Goal: Task Accomplishment & Management: Complete application form

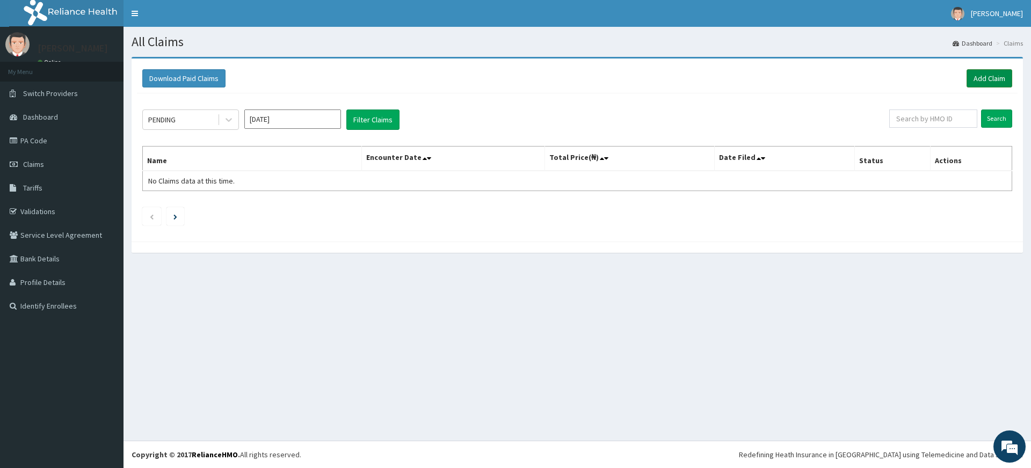
click at [969, 70] on link "Add Claim" at bounding box center [989, 78] width 46 height 18
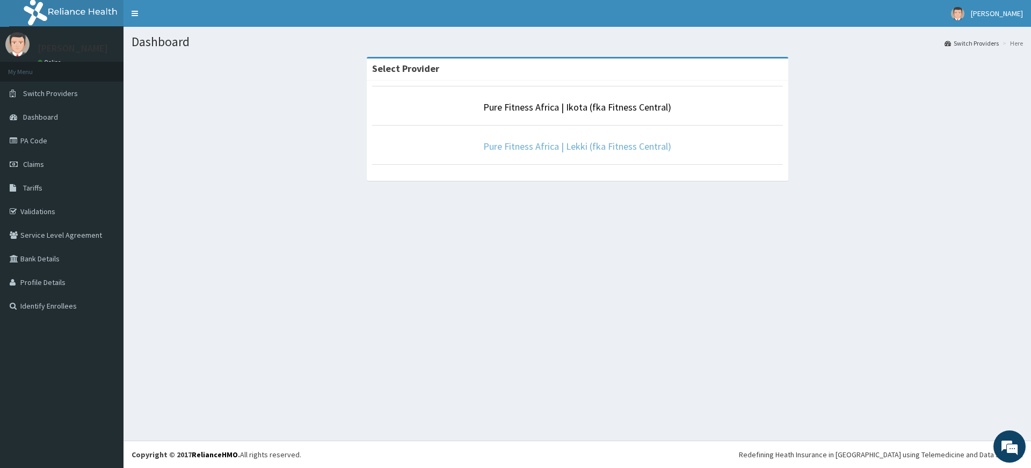
click at [537, 147] on link "Pure Fitness Africa | Lekki (fka Fitness Central)" at bounding box center [577, 146] width 188 height 12
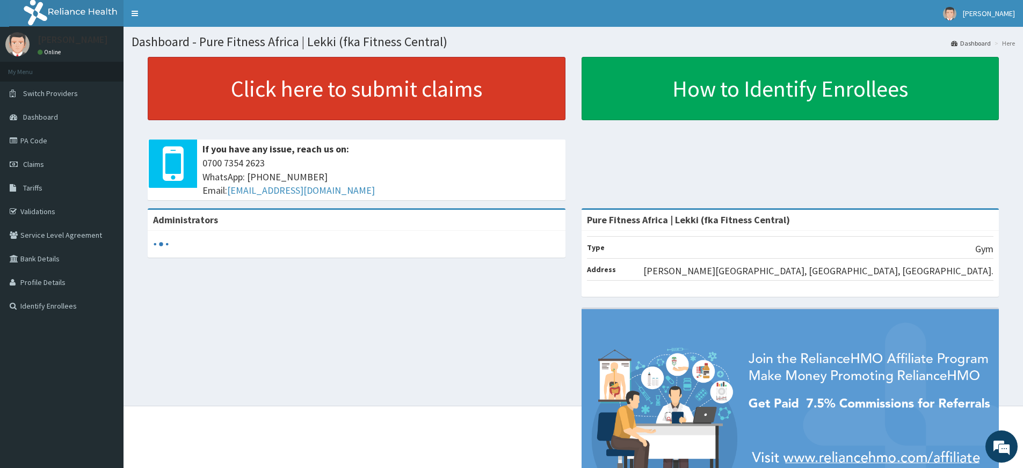
click at [336, 90] on link "Click here to submit claims" at bounding box center [357, 88] width 418 height 63
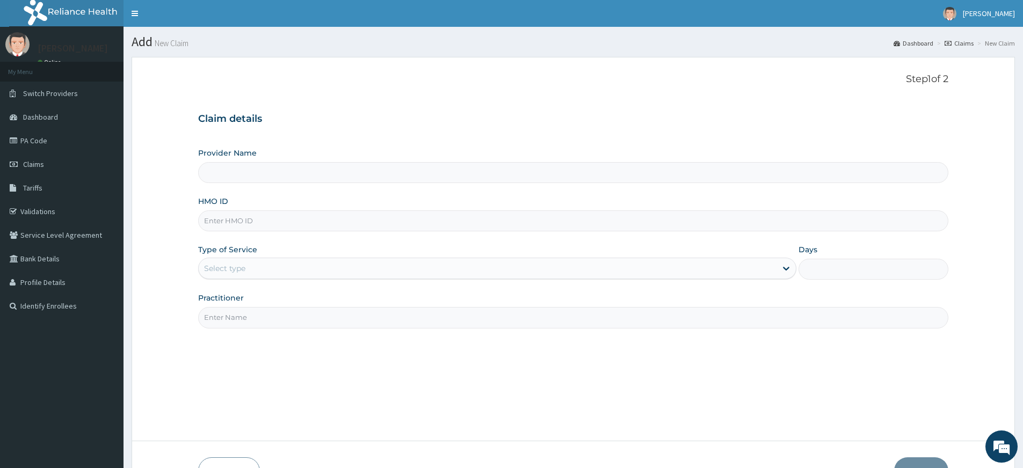
click at [261, 316] on input "Practitioner" at bounding box center [573, 317] width 750 height 21
type input "Pure Fitness Africa | Lekki (fka Fitness Central)"
type input "1"
type input "pure fitness africa"
click at [261, 226] on input "HMO ID" at bounding box center [573, 220] width 750 height 21
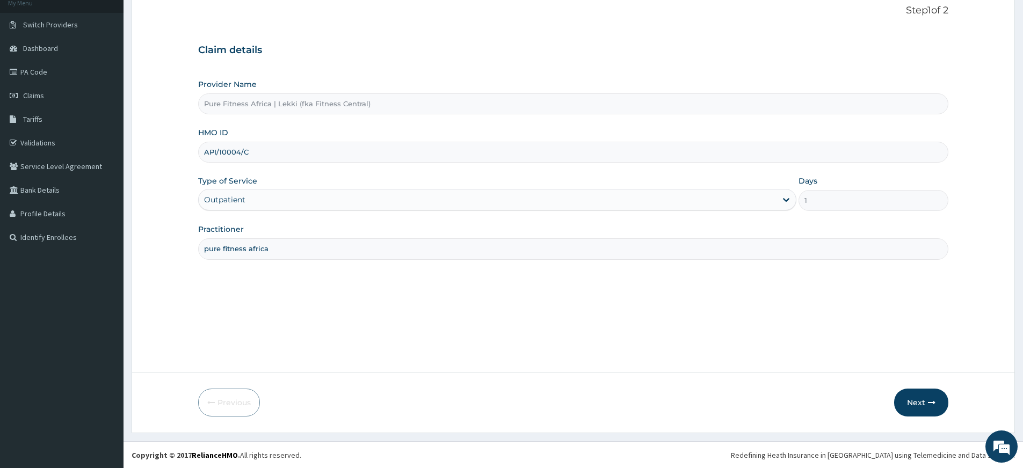
scroll to position [69, 0]
type input "API/10004/C"
click at [918, 400] on button "Next" at bounding box center [921, 402] width 54 height 28
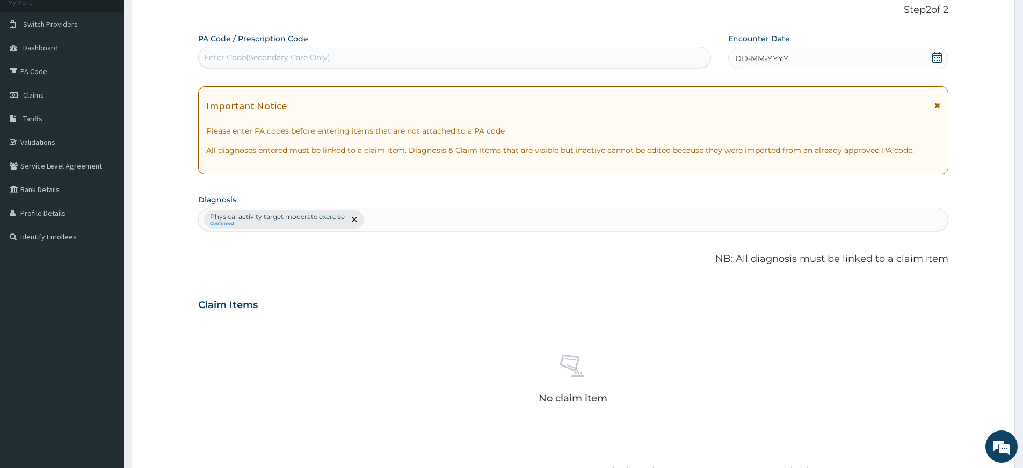
click at [533, 55] on div "Enter Code(Secondary Care Only)" at bounding box center [455, 57] width 512 height 17
type input "PA/A971CC"
click at [744, 59] on span "DD-MM-YYYY" at bounding box center [761, 58] width 53 height 11
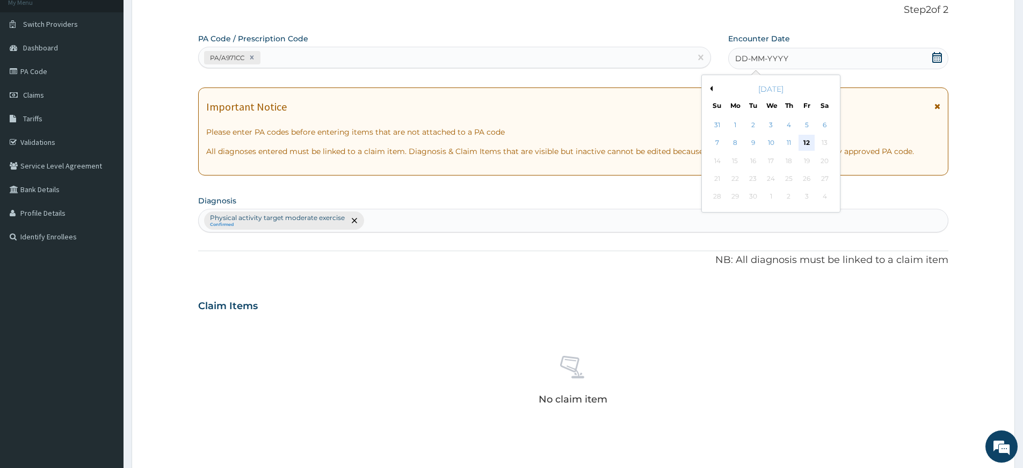
click at [805, 143] on div "12" at bounding box center [807, 143] width 16 height 16
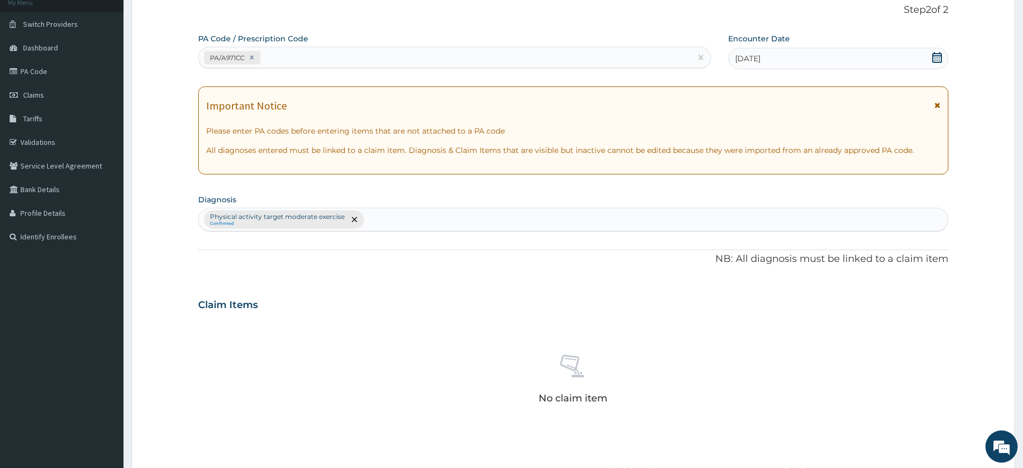
scroll to position [295, 0]
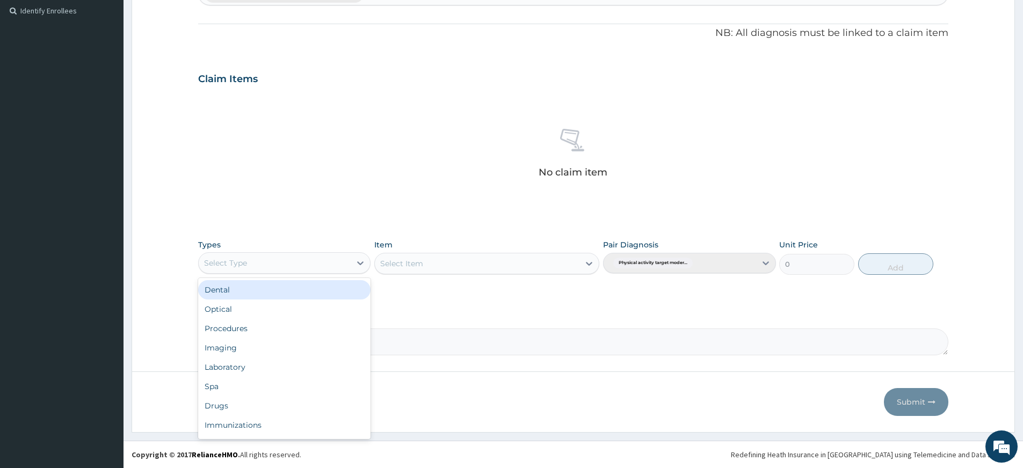
click at [304, 273] on div "Select Type" at bounding box center [284, 262] width 172 height 21
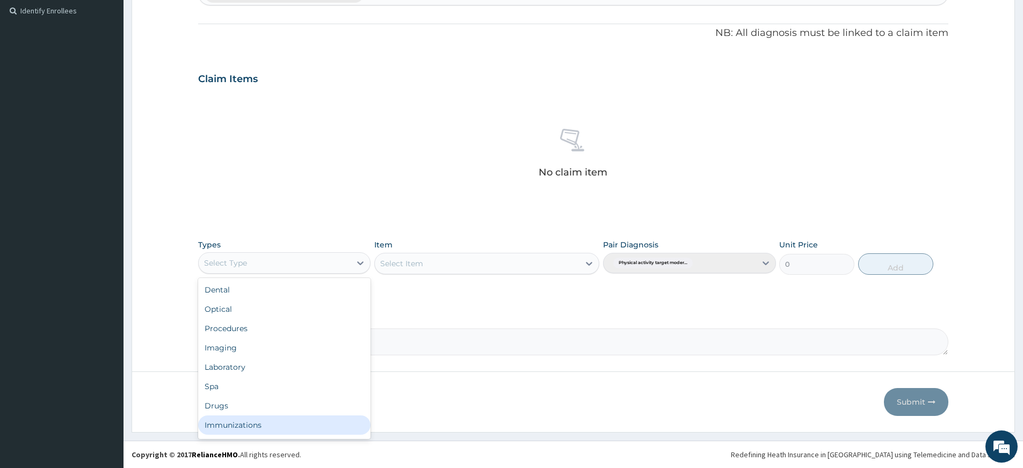
scroll to position [37, 0]
click at [324, 425] on div "Gym" at bounding box center [284, 427] width 172 height 19
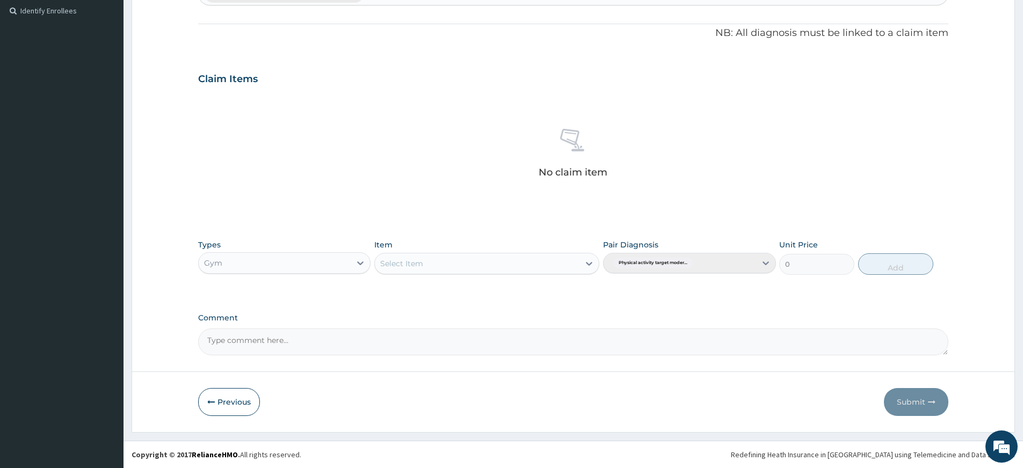
click at [531, 268] on div "Select Item" at bounding box center [477, 263] width 205 height 17
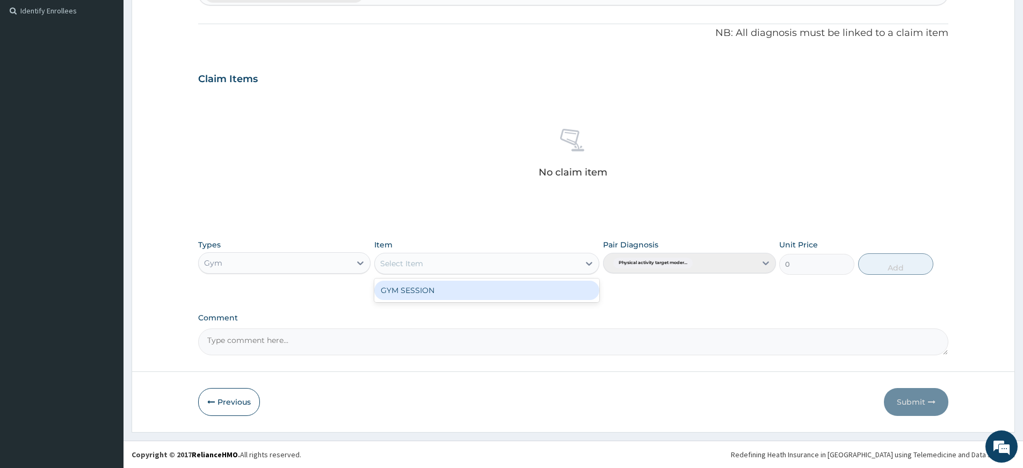
click at [533, 296] on div "GYM SESSION" at bounding box center [486, 290] width 225 height 19
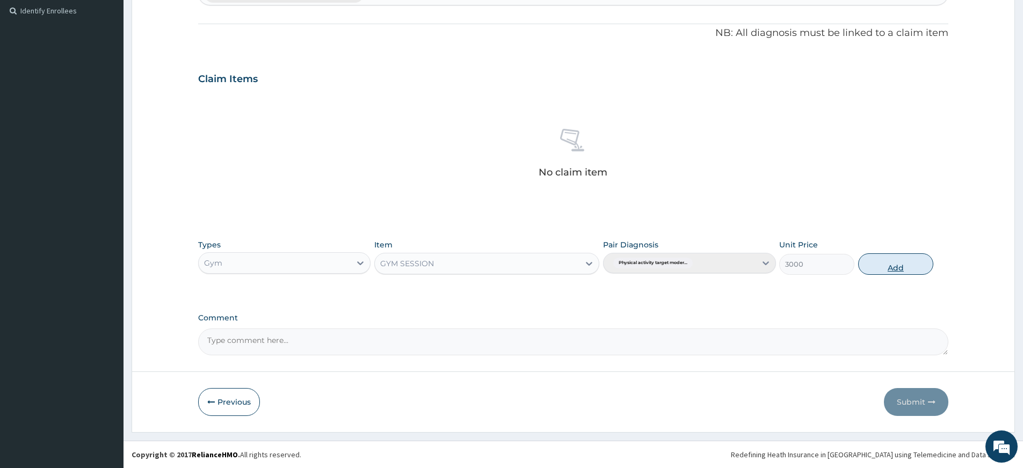
click at [866, 266] on button "Add" at bounding box center [895, 263] width 75 height 21
type input "0"
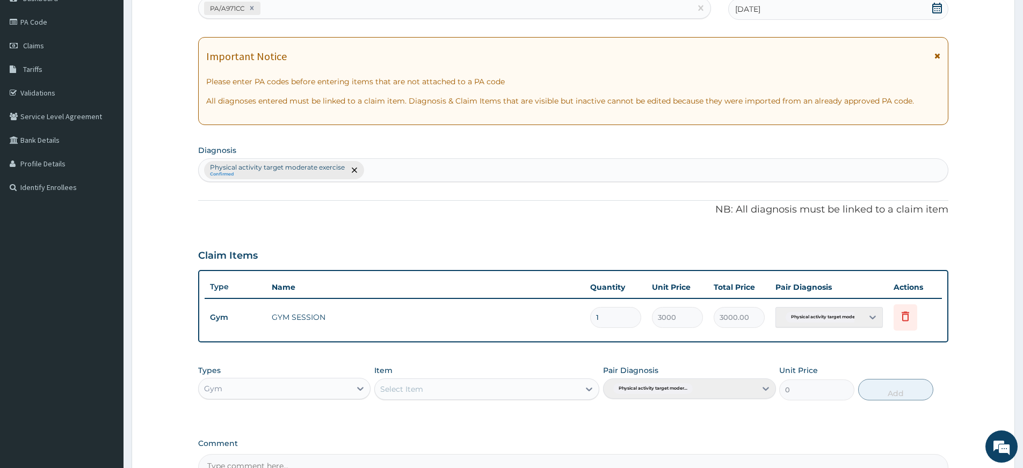
scroll to position [244, 0]
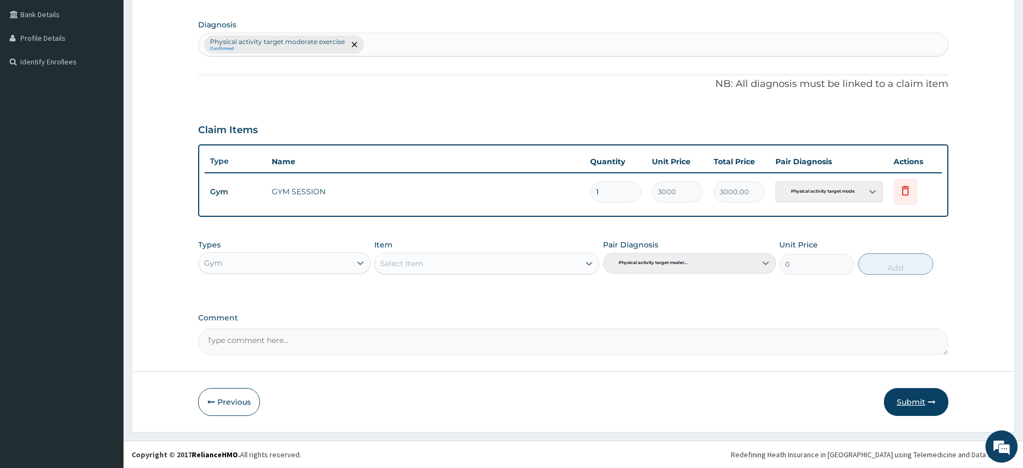
click at [904, 406] on button "Submit" at bounding box center [916, 402] width 64 height 28
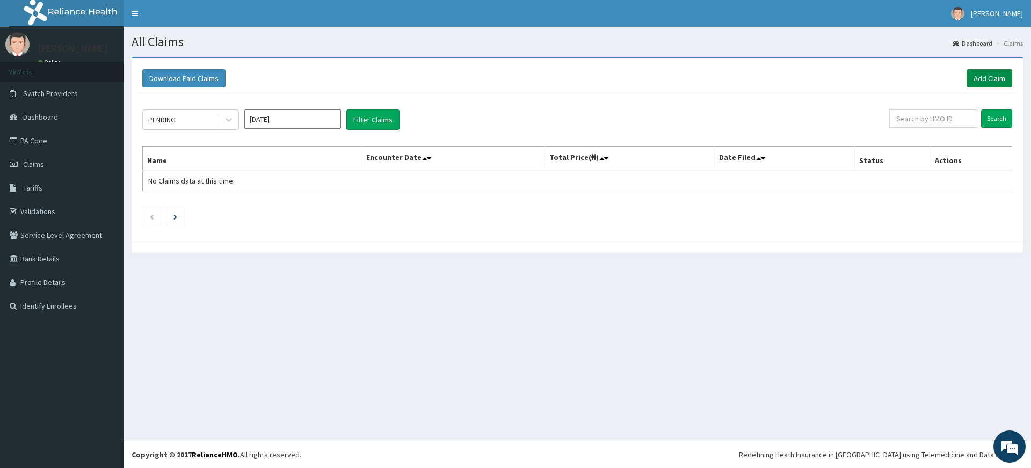
click at [985, 81] on link "Add Claim" at bounding box center [989, 78] width 46 height 18
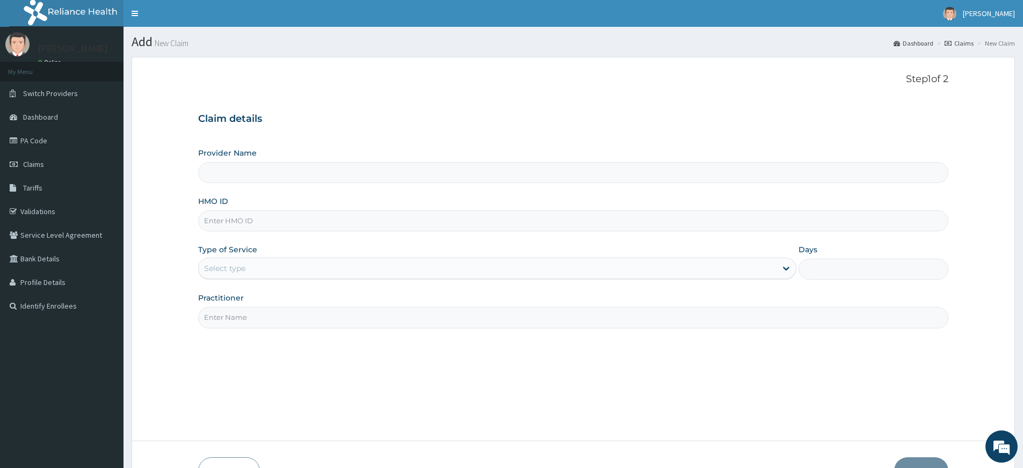
type input "Pure Fitness Africa | Lekki (fka Fitness Central)"
type input "1"
click at [245, 316] on input "Practitioner" at bounding box center [573, 317] width 750 height 21
type input "pure fitness africa"
click at [284, 229] on input "HMO ID" at bounding box center [573, 220] width 750 height 21
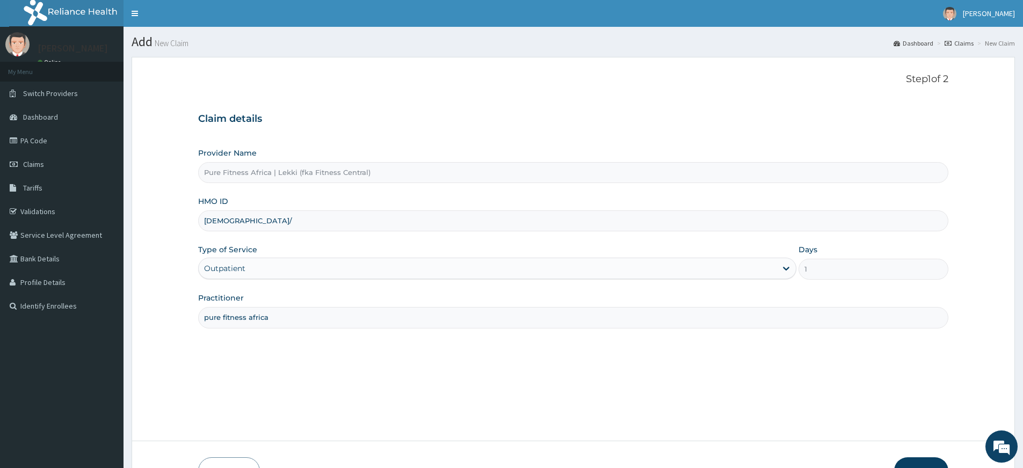
type input "ISW/10070/A"
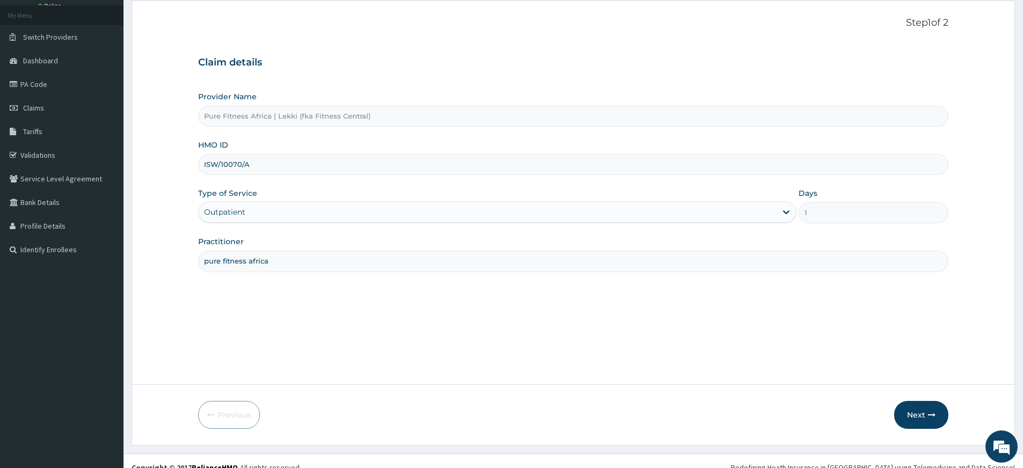
scroll to position [69, 0]
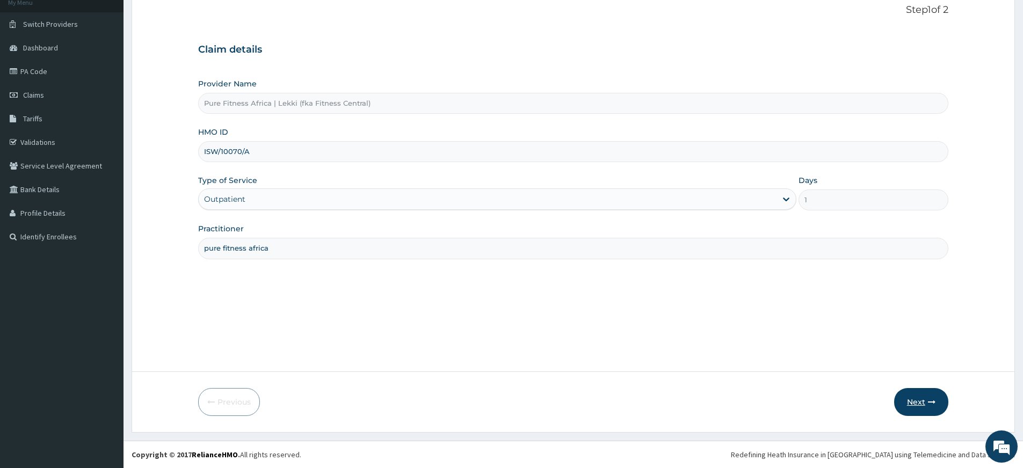
click at [907, 402] on button "Next" at bounding box center [921, 402] width 54 height 28
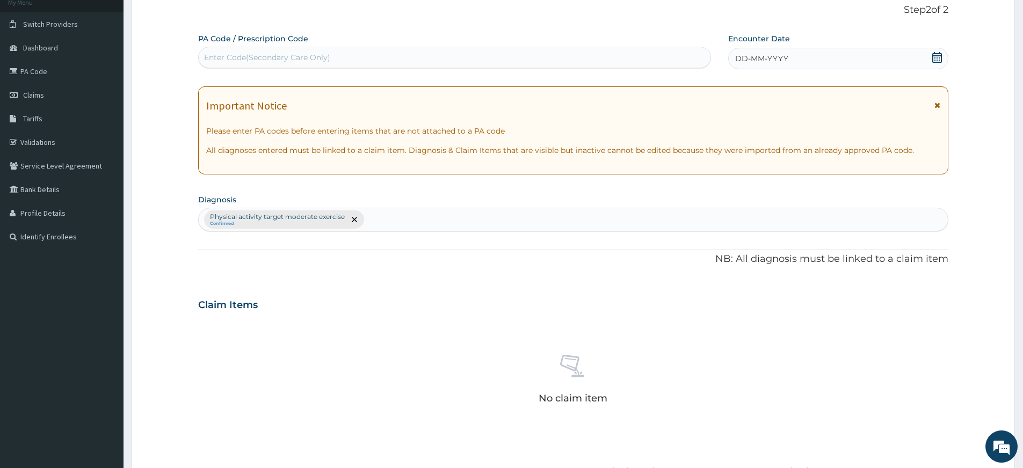
click at [455, 55] on div "Enter Code(Secondary Care Only)" at bounding box center [455, 57] width 512 height 17
type input "PA/E882EA"
click at [790, 63] on div "DD-MM-YYYY" at bounding box center [838, 58] width 220 height 21
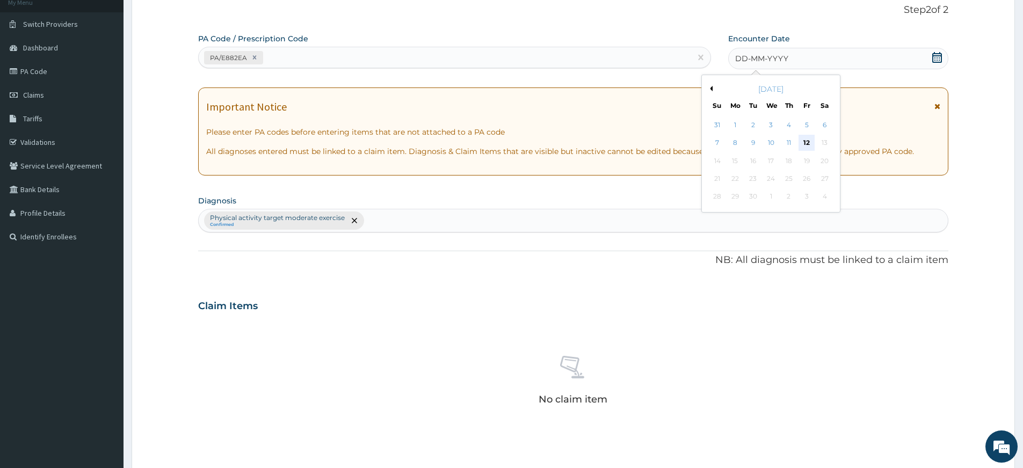
click at [804, 147] on div "12" at bounding box center [807, 143] width 16 height 16
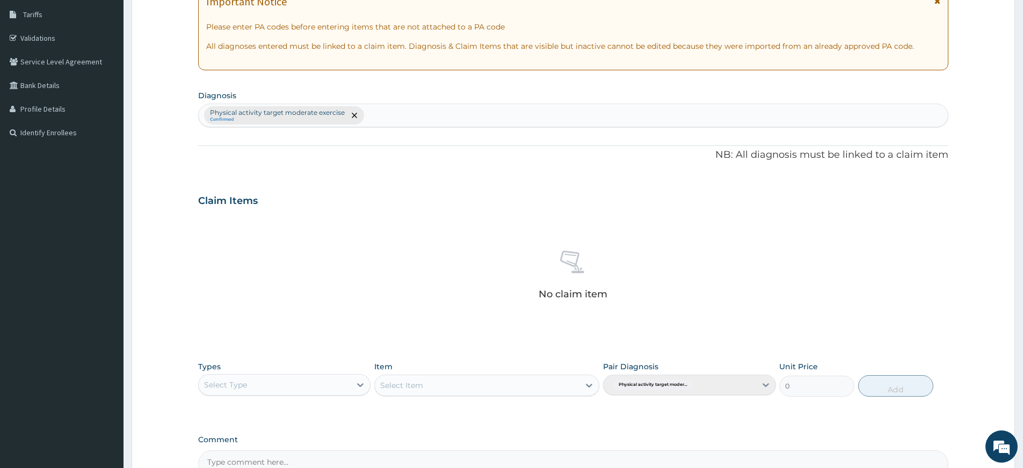
scroll to position [295, 0]
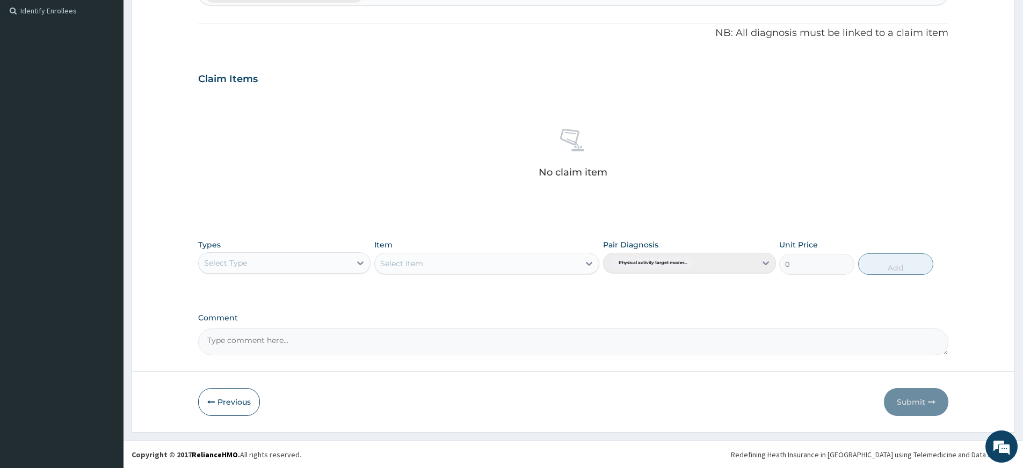
click at [281, 263] on div "Select Type" at bounding box center [275, 263] width 152 height 17
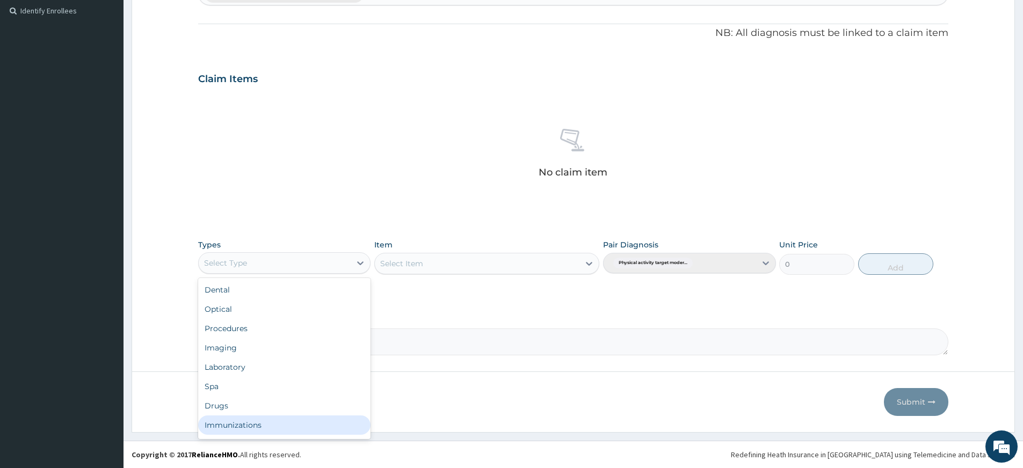
scroll to position [37, 0]
click at [293, 432] on div "Gym" at bounding box center [284, 427] width 172 height 19
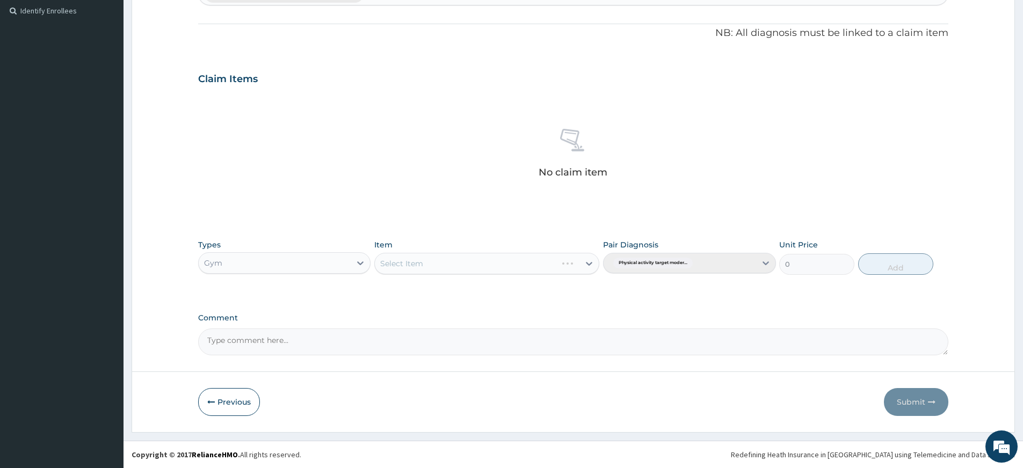
click at [431, 263] on div "Select Item" at bounding box center [486, 263] width 225 height 21
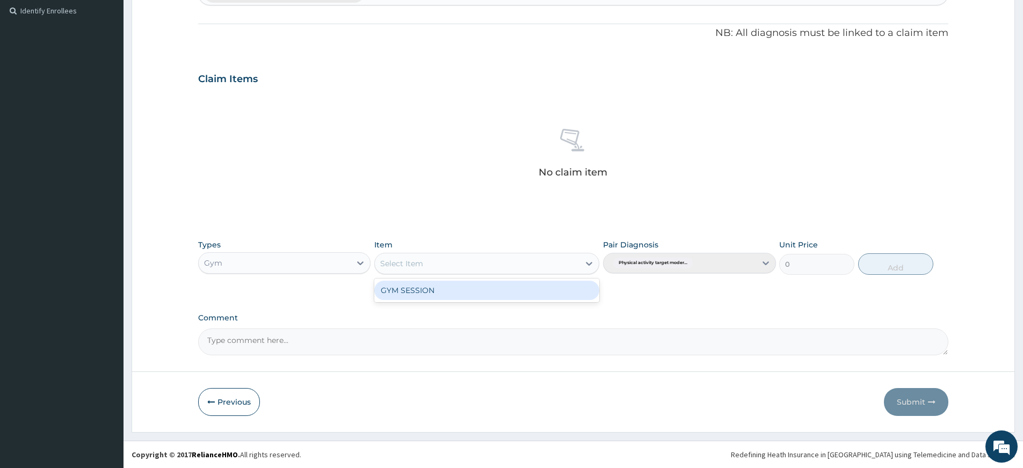
click at [438, 269] on div "Select Item" at bounding box center [477, 263] width 205 height 17
click at [439, 289] on div "GYM SESSION" at bounding box center [486, 290] width 225 height 19
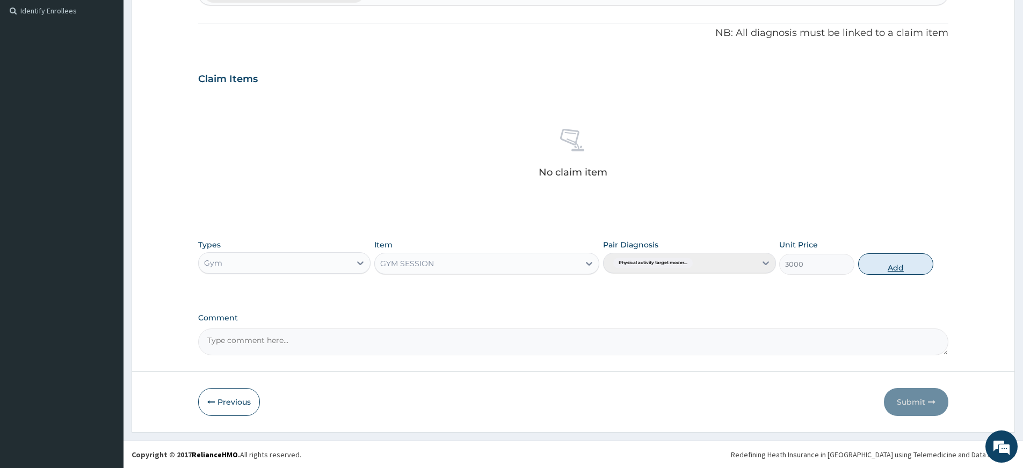
click at [907, 269] on button "Add" at bounding box center [895, 263] width 75 height 21
type input "0"
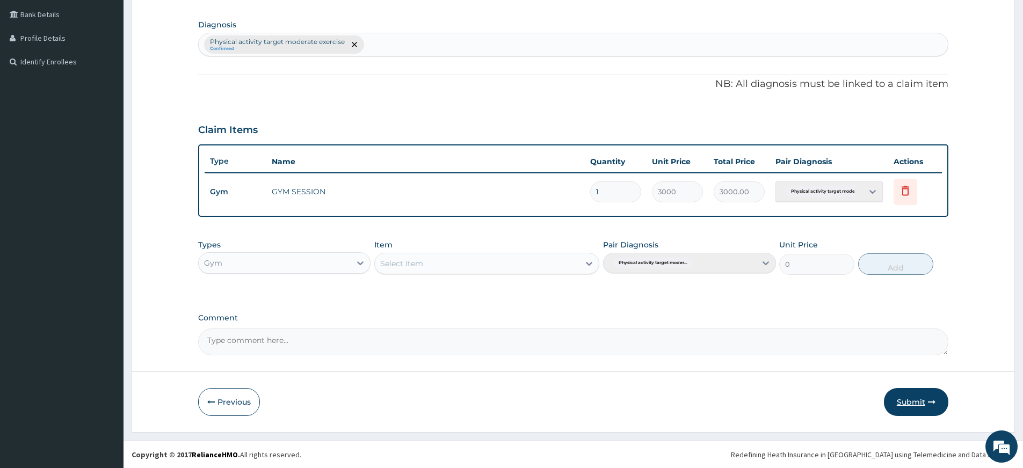
click at [905, 406] on button "Submit" at bounding box center [916, 402] width 64 height 28
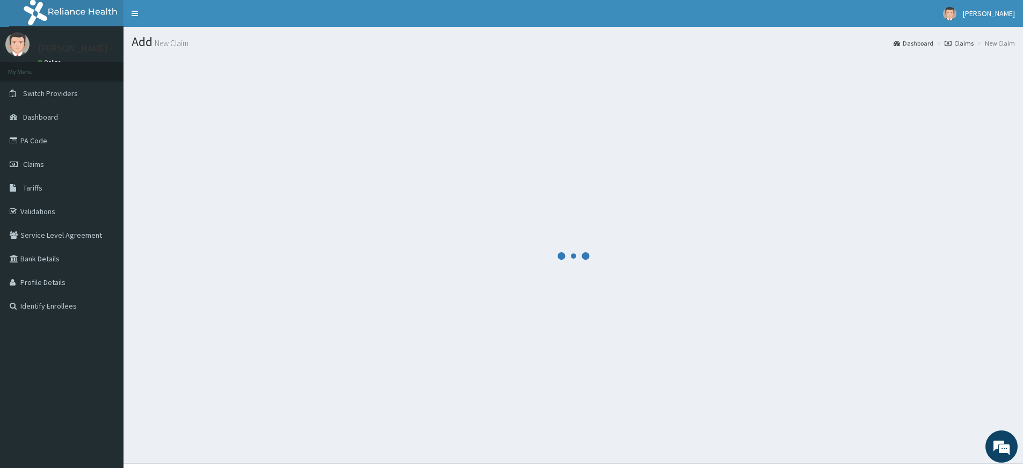
scroll to position [23, 0]
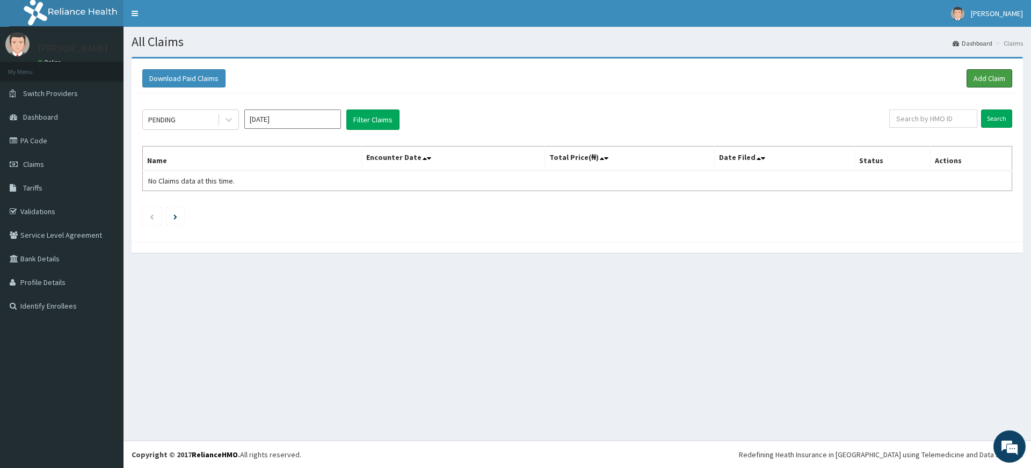
click at [998, 82] on link "Add Claim" at bounding box center [989, 78] width 46 height 18
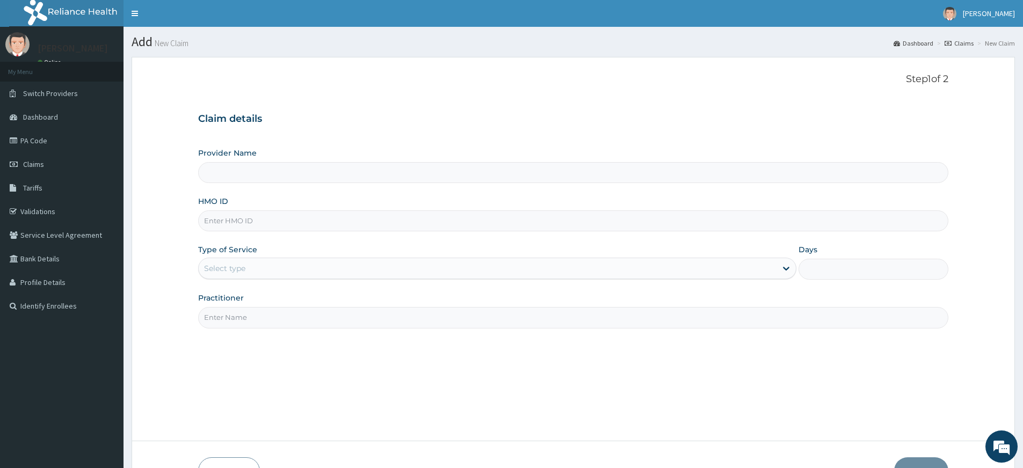
type input "Pure Fitness Africa | Lekki (fka Fitness Central)"
type input "1"
click at [303, 318] on input "Practitioner" at bounding box center [573, 317] width 750 height 21
type input "pure fitness africa"
click at [280, 220] on input "HMO ID" at bounding box center [573, 220] width 750 height 21
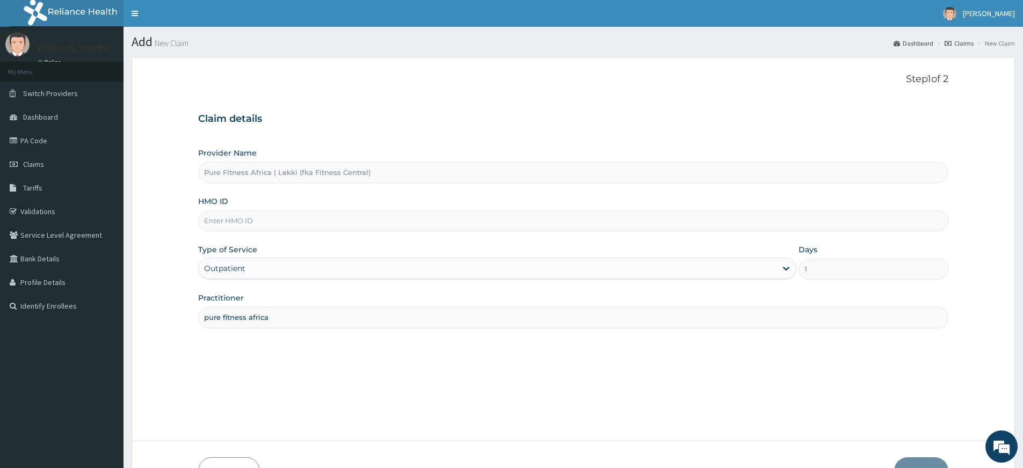
type input "5"
type input "1"
type input "fcr/10103/a"
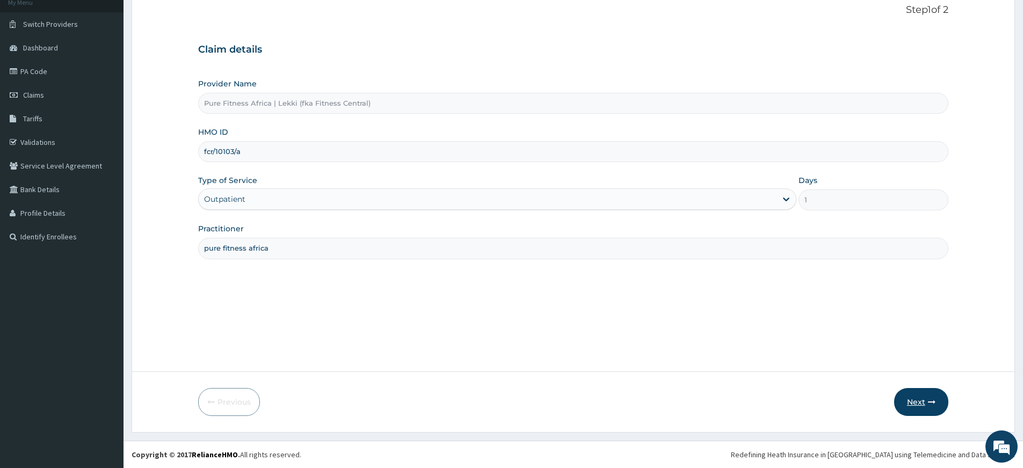
click at [902, 395] on button "Next" at bounding box center [921, 402] width 54 height 28
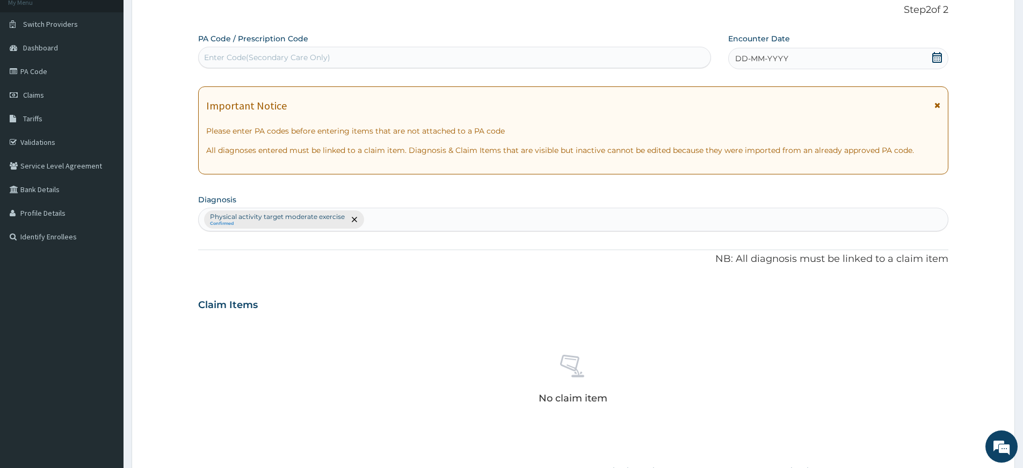
click at [523, 55] on div "Enter Code(Secondary Care Only)" at bounding box center [455, 57] width 512 height 17
type input "PA/7E934F"
click at [938, 57] on icon at bounding box center [937, 57] width 11 height 11
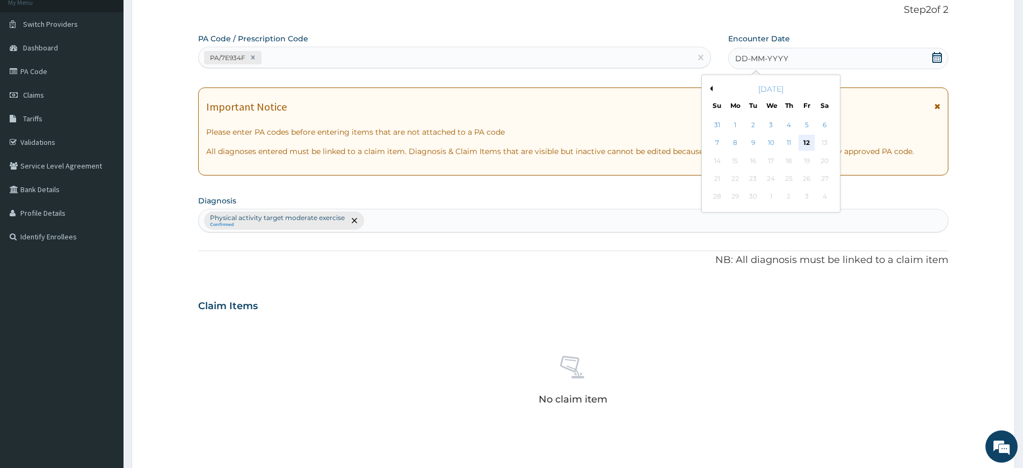
click at [809, 143] on div "12" at bounding box center [807, 143] width 16 height 16
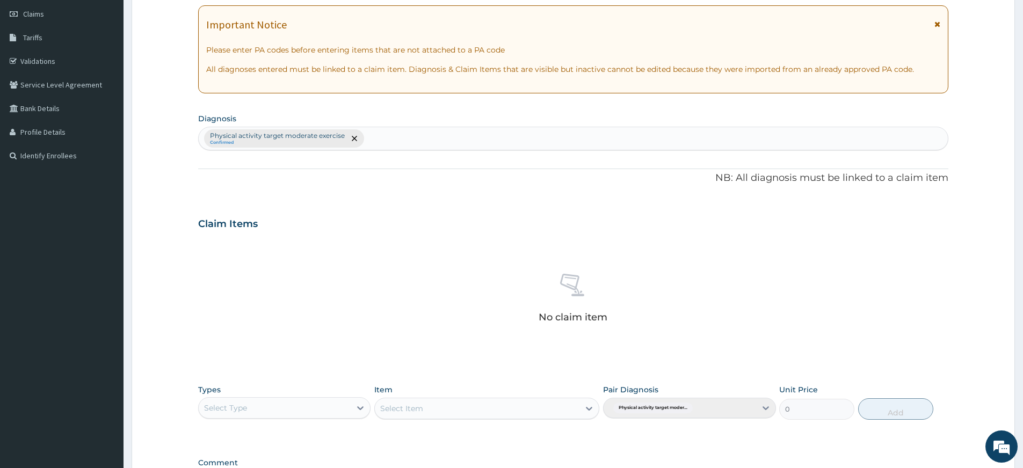
scroll to position [267, 0]
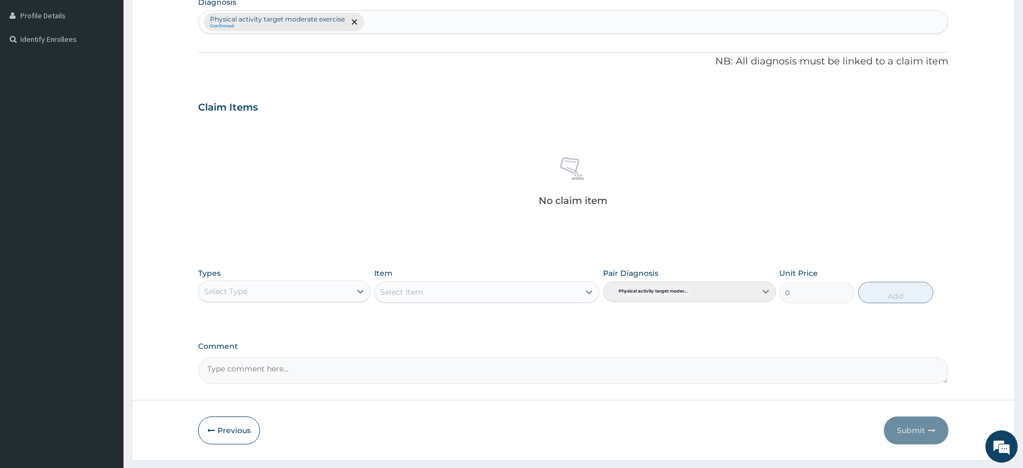
click at [293, 297] on div "Select Type" at bounding box center [275, 291] width 152 height 17
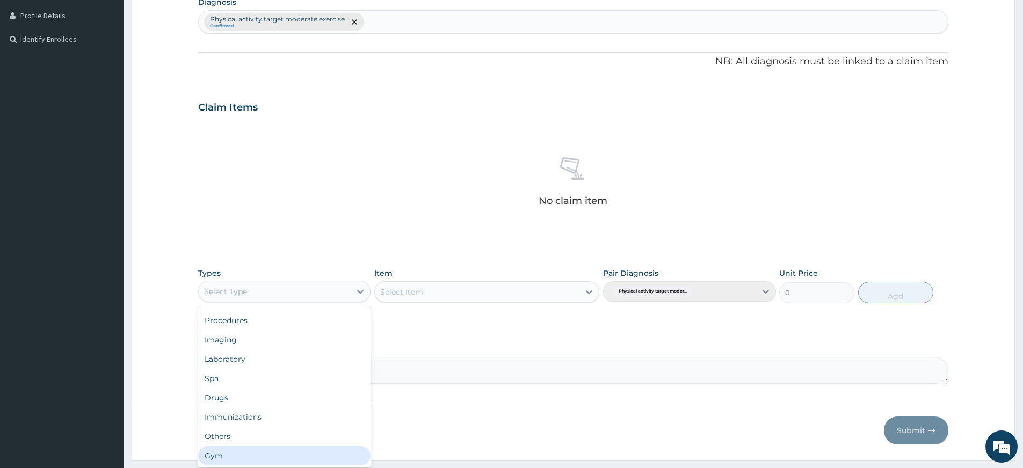
click at [302, 453] on div "Gym" at bounding box center [284, 455] width 172 height 19
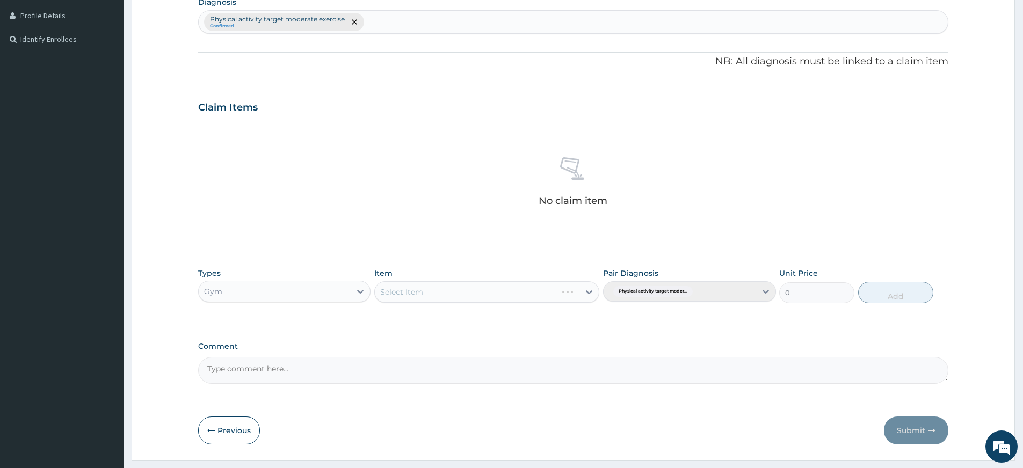
click at [437, 293] on div "Select Item" at bounding box center [486, 291] width 225 height 21
click at [447, 290] on div "Select Item" at bounding box center [477, 292] width 205 height 17
click at [449, 315] on div "GYM SESSION" at bounding box center [486, 318] width 225 height 19
click at [885, 294] on button "Add" at bounding box center [895, 292] width 75 height 21
type input "0"
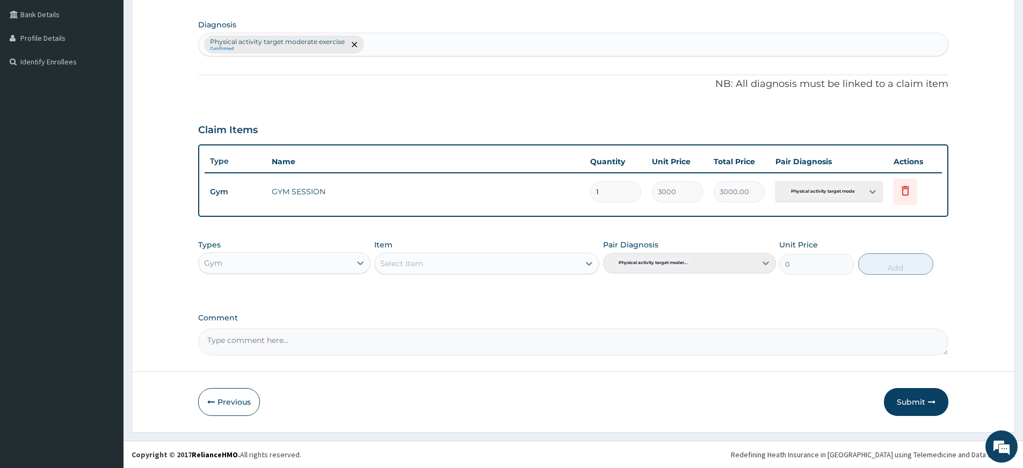
scroll to position [244, 0]
click at [897, 409] on button "Submit" at bounding box center [916, 402] width 64 height 28
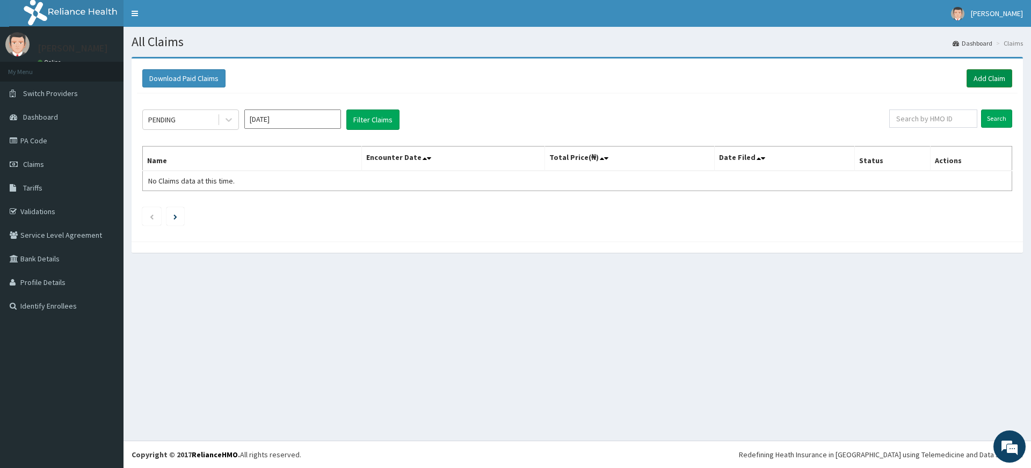
click at [972, 77] on link "Add Claim" at bounding box center [989, 78] width 46 height 18
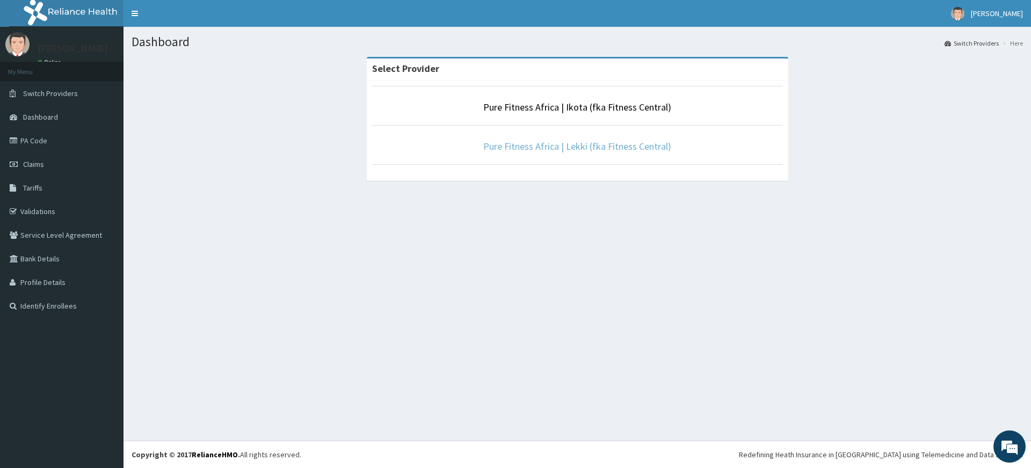
click at [578, 149] on link "Pure Fitness Africa | Lekki (fka Fitness Central)" at bounding box center [577, 146] width 188 height 12
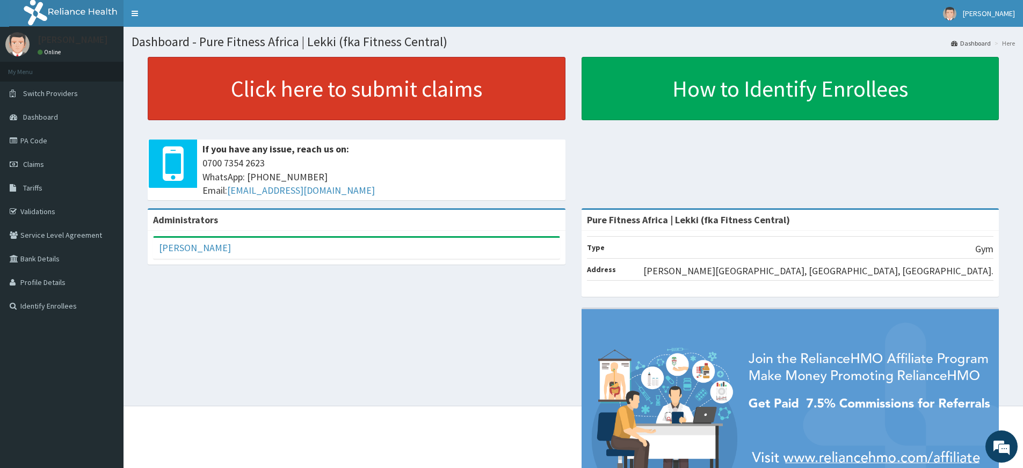
click at [465, 88] on link "Click here to submit claims" at bounding box center [357, 88] width 418 height 63
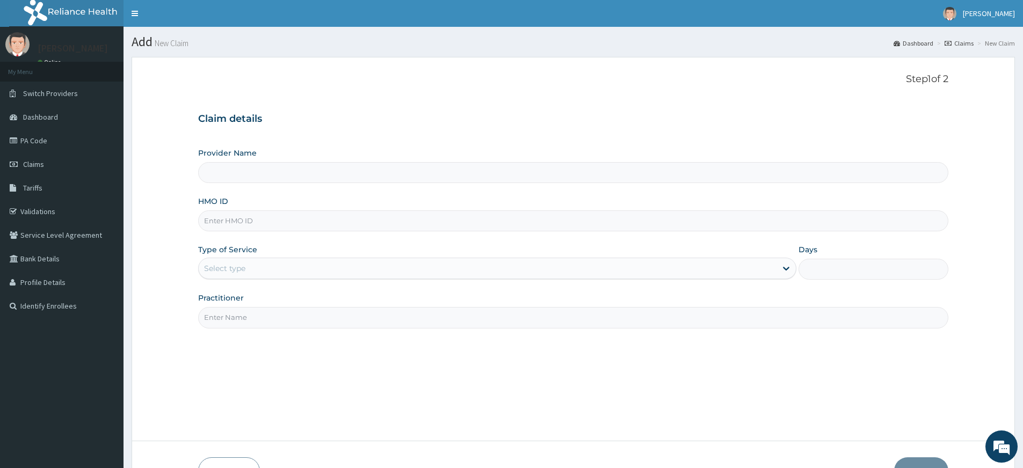
type input "Pure Fitness Africa | Lekki (fka Fitness Central)"
type input "1"
click at [348, 320] on input "Practitioner" at bounding box center [573, 317] width 750 height 21
type input "pure fitness africa"
click at [310, 224] on input "HMO ID" at bounding box center [573, 220] width 750 height 21
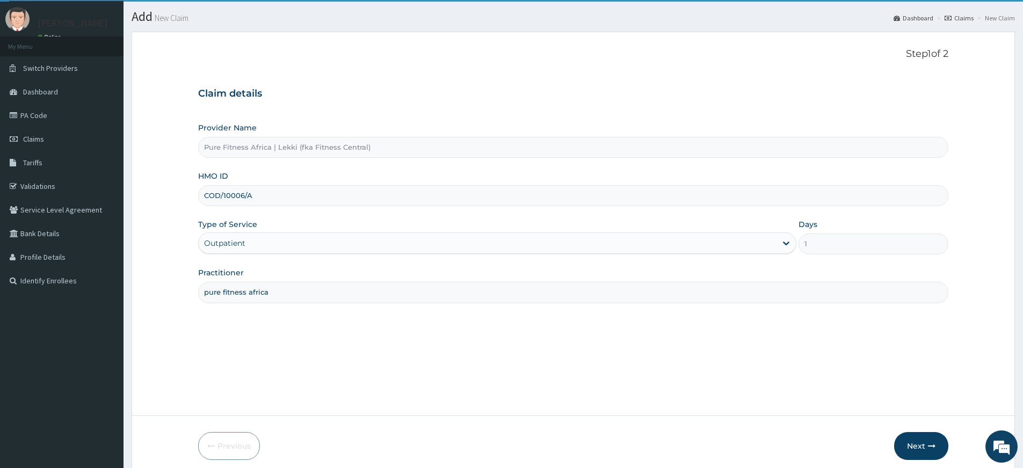
scroll to position [69, 0]
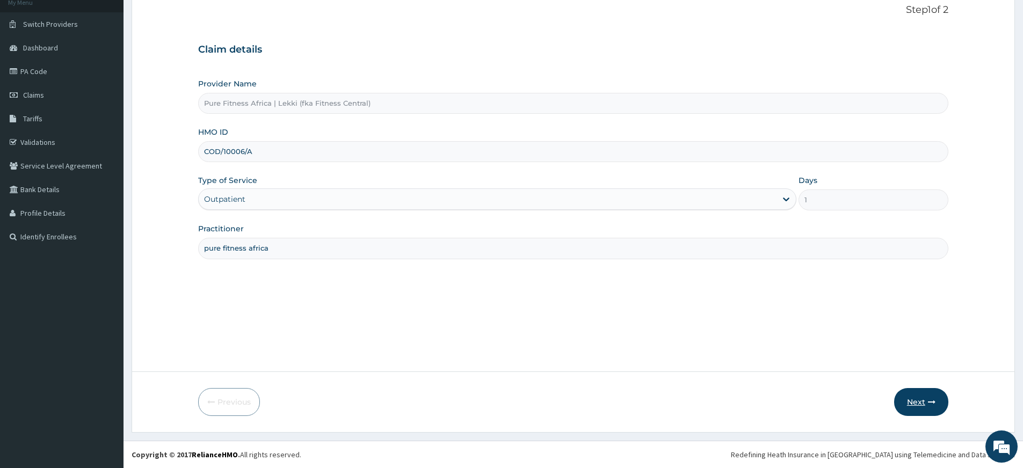
type input "COD/10006/A"
click at [903, 399] on button "Next" at bounding box center [921, 402] width 54 height 28
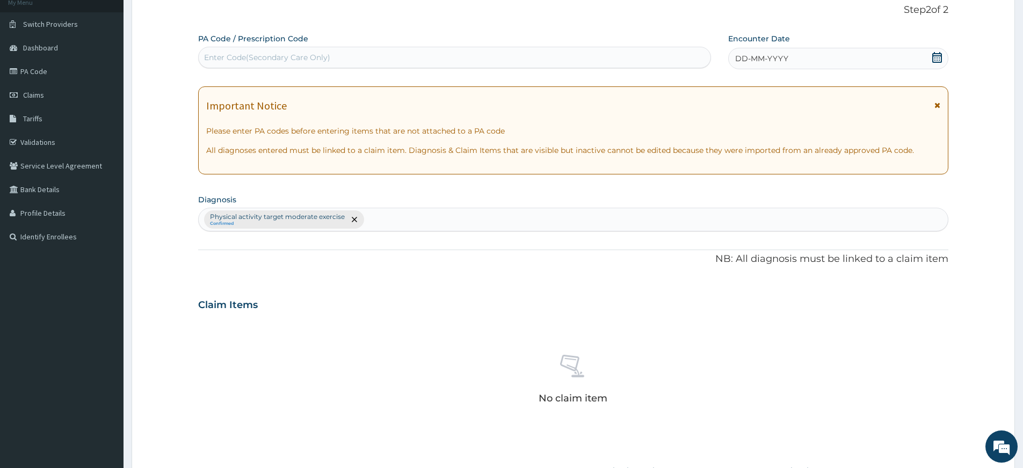
click at [352, 56] on div "Enter Code(Secondary Care Only)" at bounding box center [455, 57] width 512 height 17
type input "PA/E8538D"
